Goal: Information Seeking & Learning: Learn about a topic

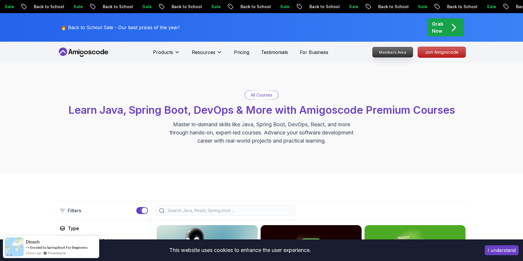
click at [396, 54] on p "Members Area" at bounding box center [392, 52] width 40 height 10
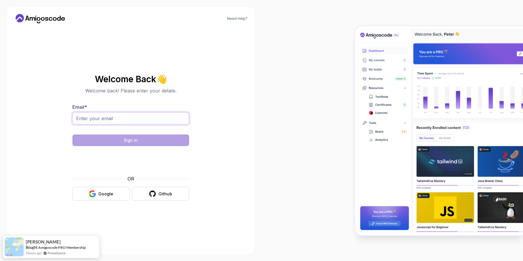
click at [107, 119] on input "Email *" at bounding box center [130, 118] width 117 height 12
type input "[EMAIL_ADDRESS][DOMAIN_NAME]"
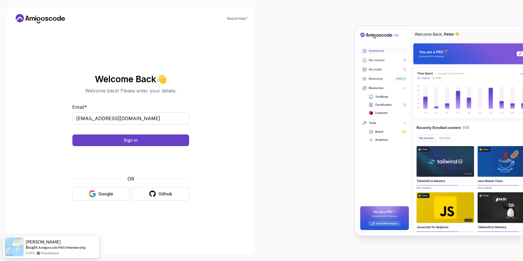
click at [348, 82] on body "Need Help? Welcome Back 👋 Welcome back! Please enter your details. Email * [EMA…" at bounding box center [261, 130] width 523 height 261
click at [139, 139] on button "Sign in" at bounding box center [130, 140] width 117 height 12
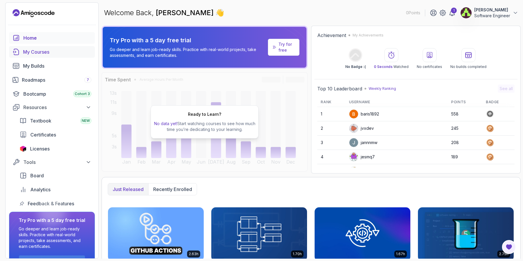
click at [45, 55] on link "My Courses" at bounding box center [52, 52] width 86 height 12
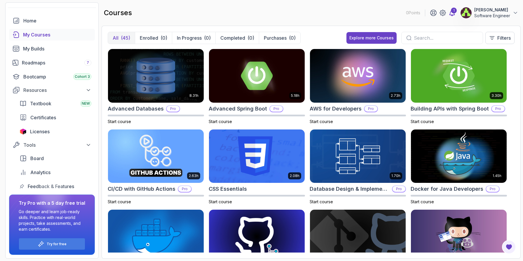
click at [453, 11] on div "1" at bounding box center [454, 11] width 6 height 6
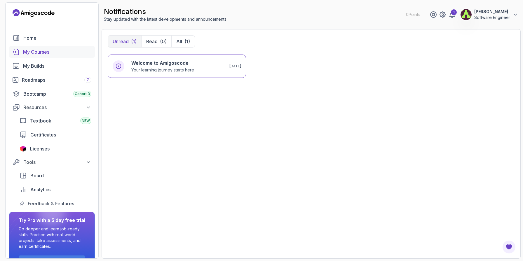
click at [49, 53] on div "My Courses" at bounding box center [57, 51] width 68 height 7
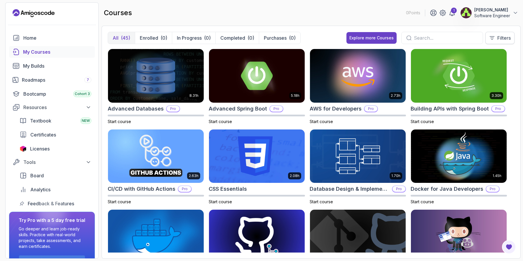
click at [499, 33] on button "Filters" at bounding box center [499, 38] width 29 height 12
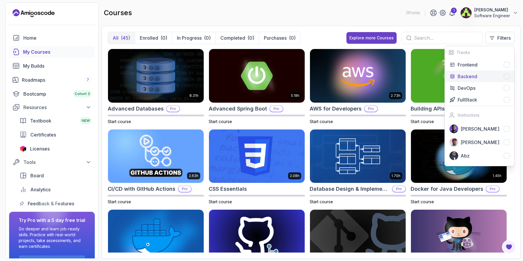
click at [504, 77] on div at bounding box center [506, 76] width 6 height 6
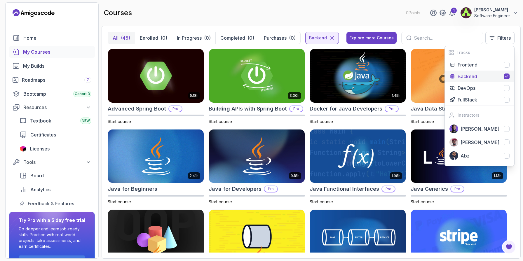
click at [311, 24] on main "courses 0 Points 1 Omonjon Yokubov Software Engineer All (45) Enrolled (0) In P…" at bounding box center [310, 130] width 419 height 256
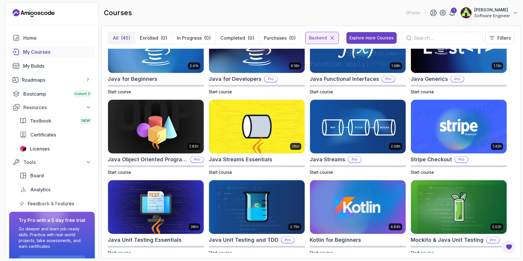
scroll to position [111, 0]
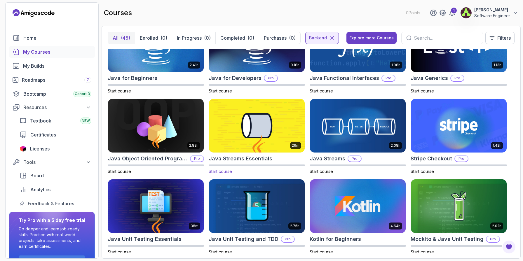
click at [260, 139] on img at bounding box center [256, 126] width 100 height 56
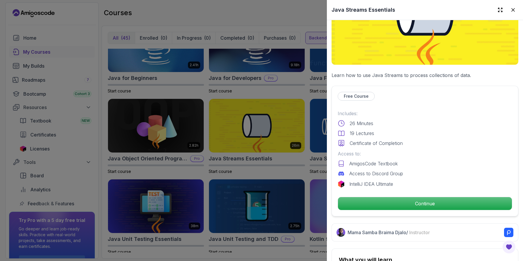
scroll to position [129, 0]
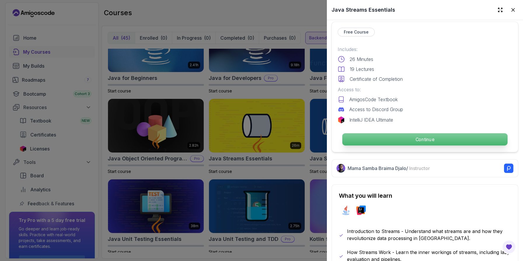
click at [427, 140] on p "Continue" at bounding box center [424, 139] width 165 height 12
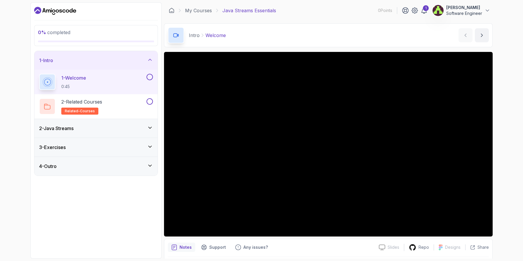
click at [98, 133] on div "2 - Java Streams" at bounding box center [95, 128] width 123 height 19
